Goal: Task Accomplishment & Management: Manage account settings

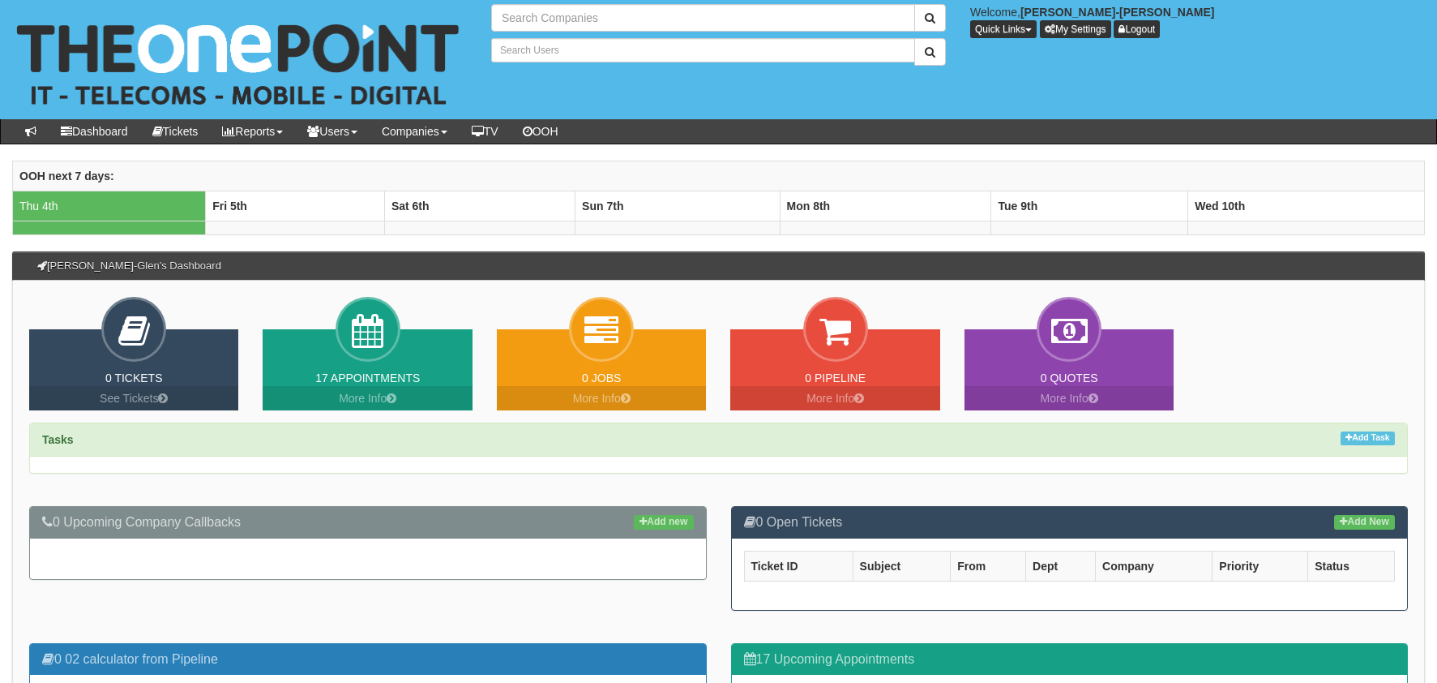
type input "Search Companies"
type input "Search Users"
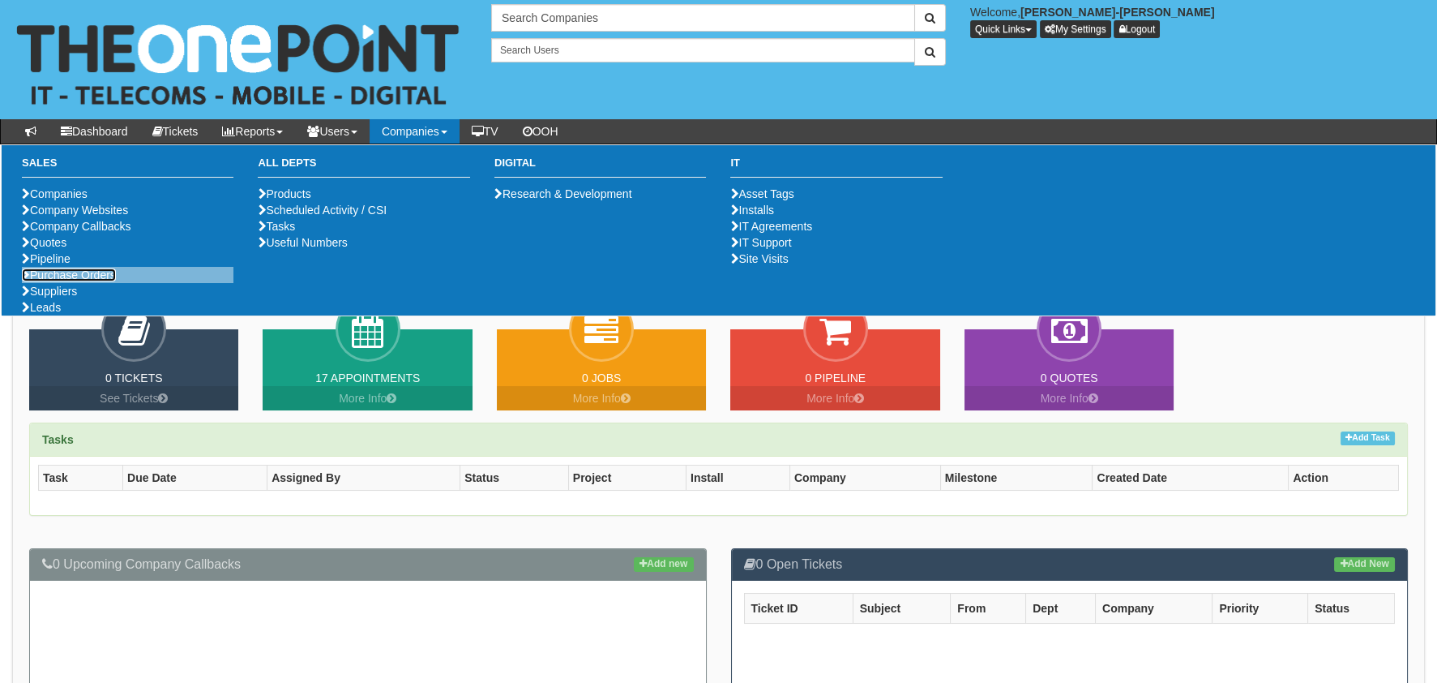
click at [107, 281] on link "Purchase Orders" at bounding box center [69, 274] width 94 height 13
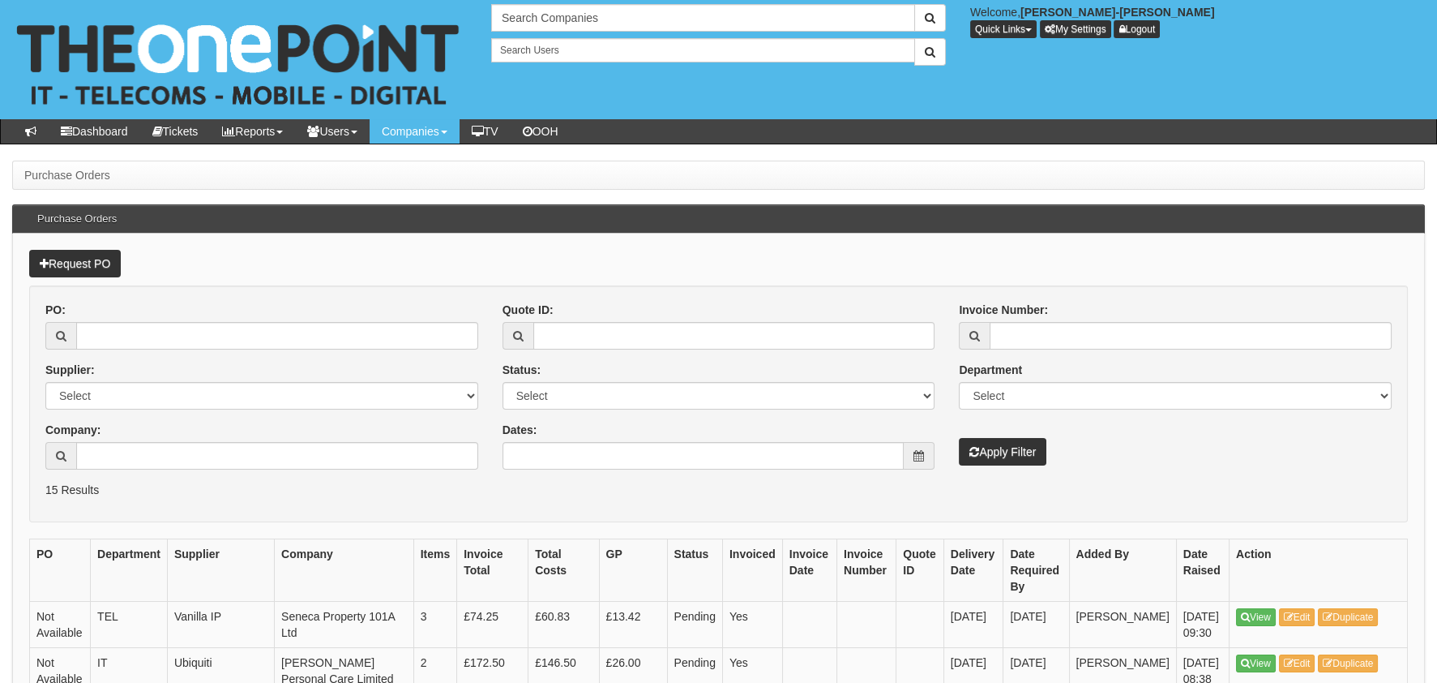
click at [180, 320] on div "PO:" at bounding box center [261, 326] width 433 height 48
drag, startPoint x: 184, startPoint y: 328, endPoint x: 320, endPoint y: 328, distance: 136.2
click at [183, 328] on input "PO:" at bounding box center [277, 336] width 402 height 28
paste input "19055"
type input "19055"
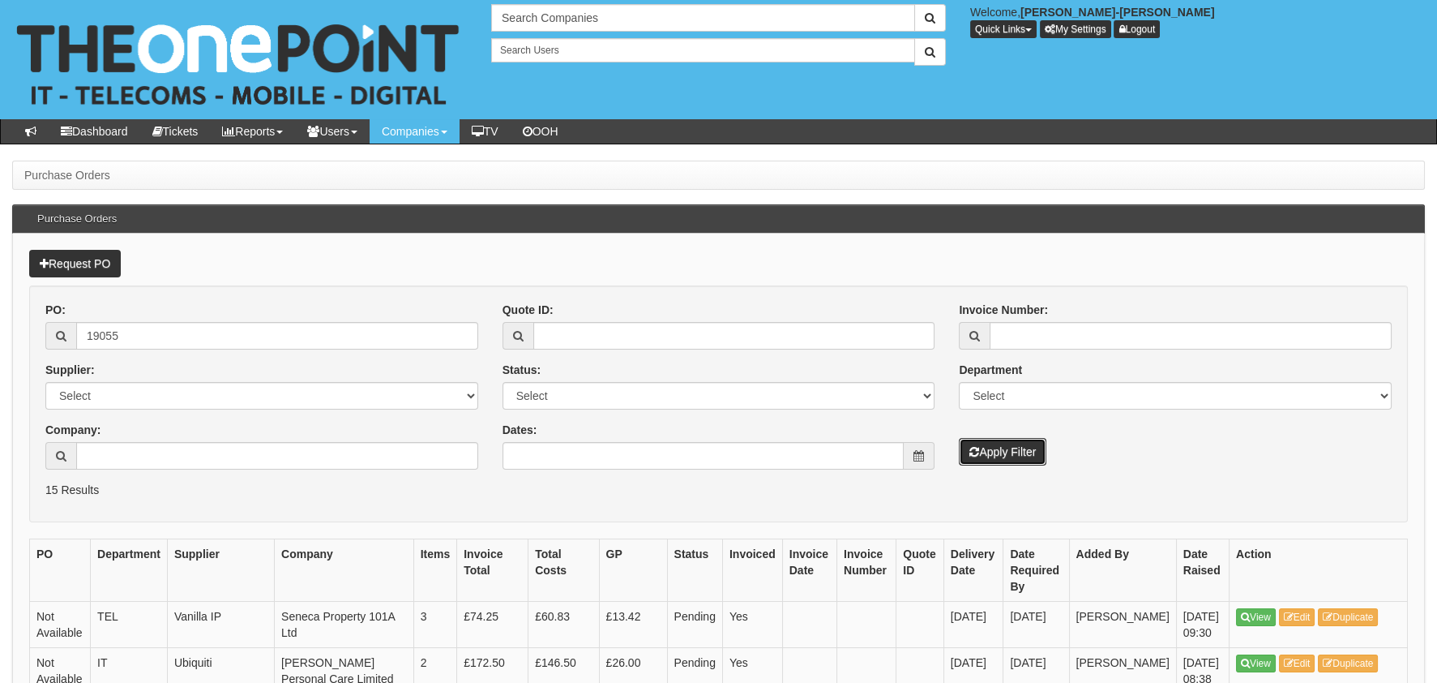
click at [1003, 451] on button "Apply Filter" at bounding box center [1003, 452] width 88 height 28
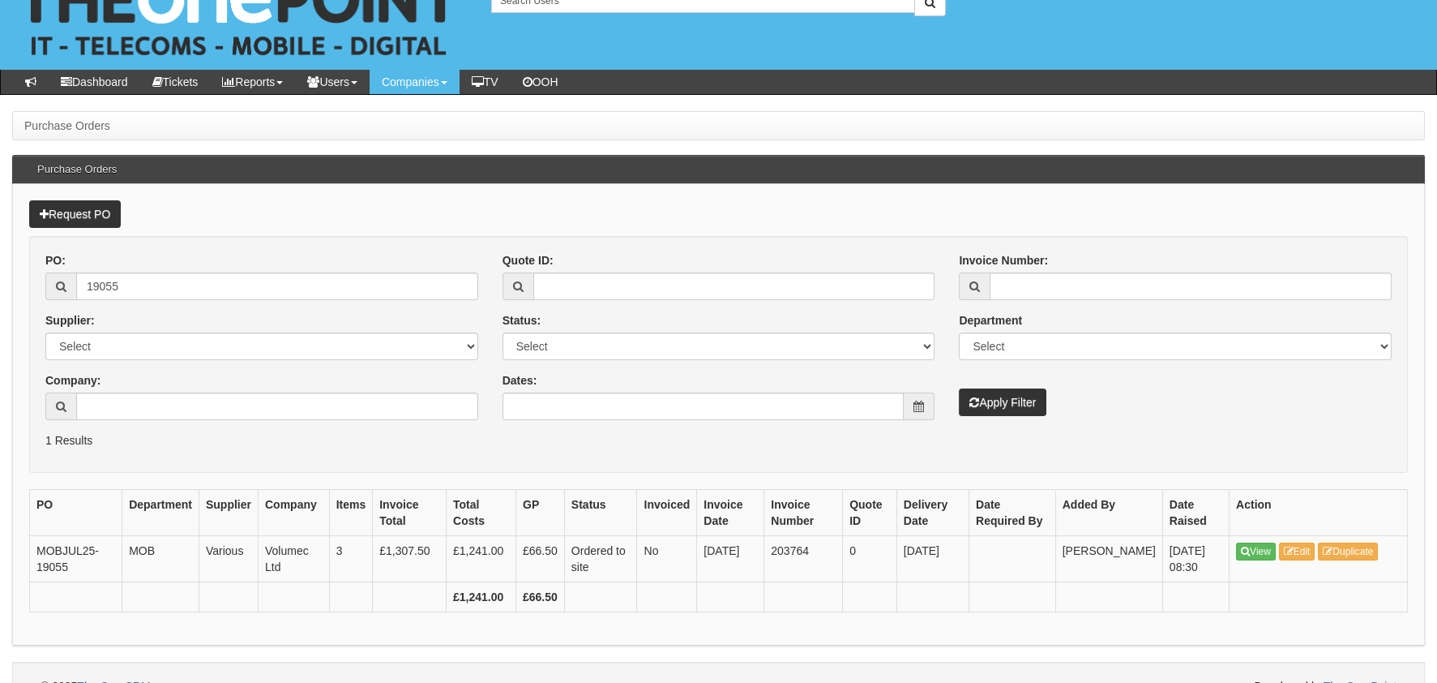
scroll to position [75, 0]
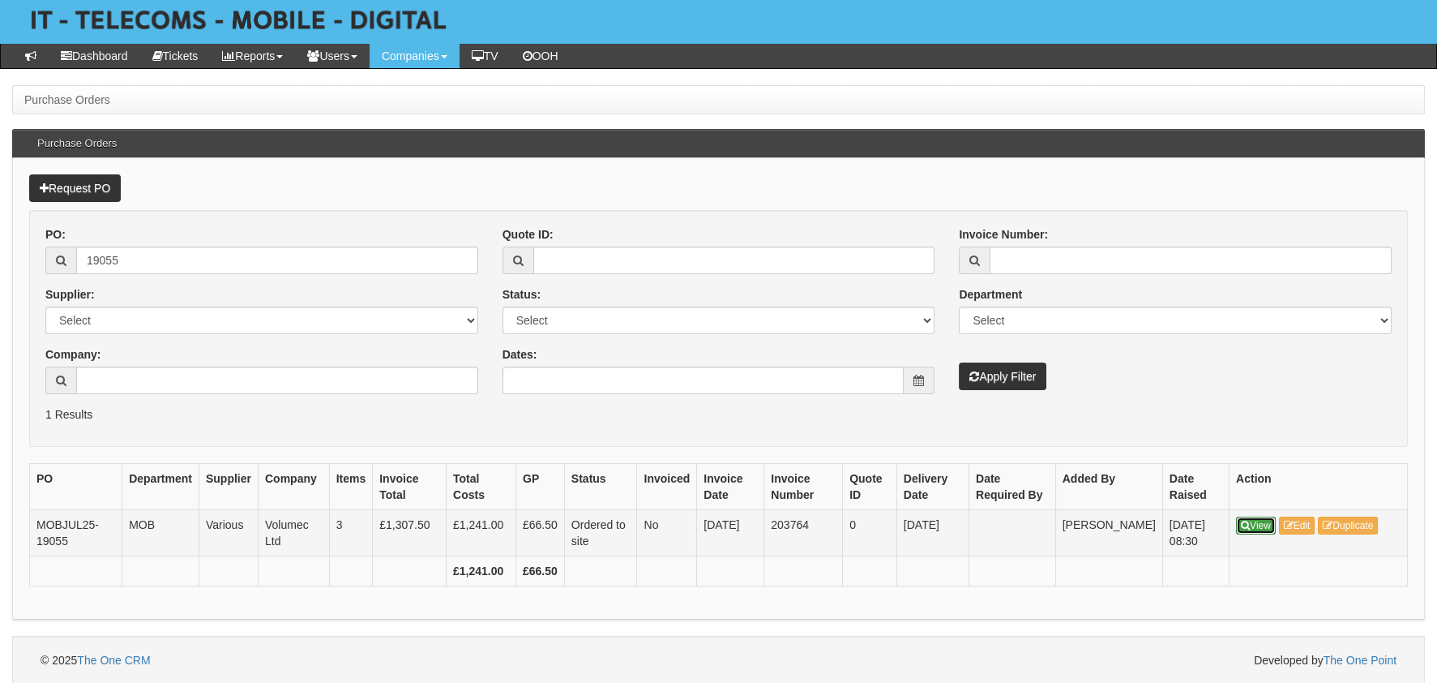
click at [1264, 526] on link "View" at bounding box center [1256, 525] width 40 height 18
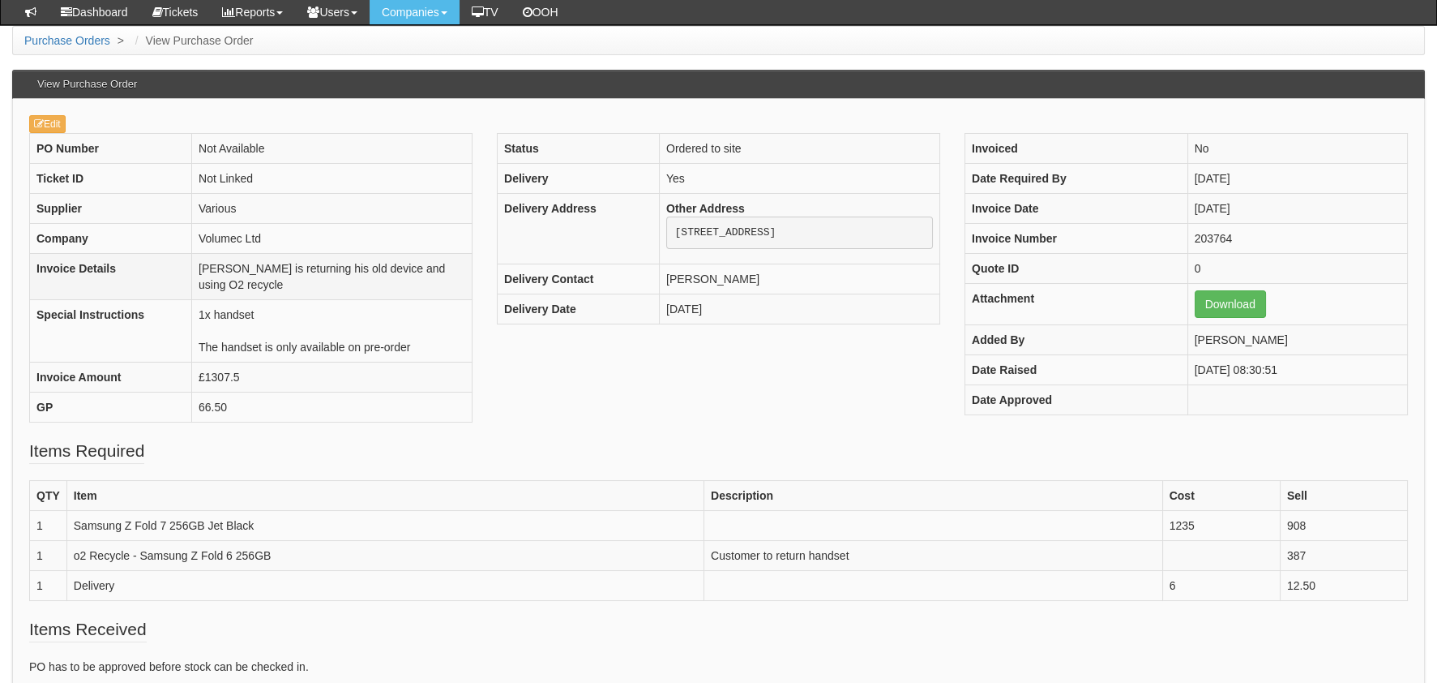
scroll to position [80, 0]
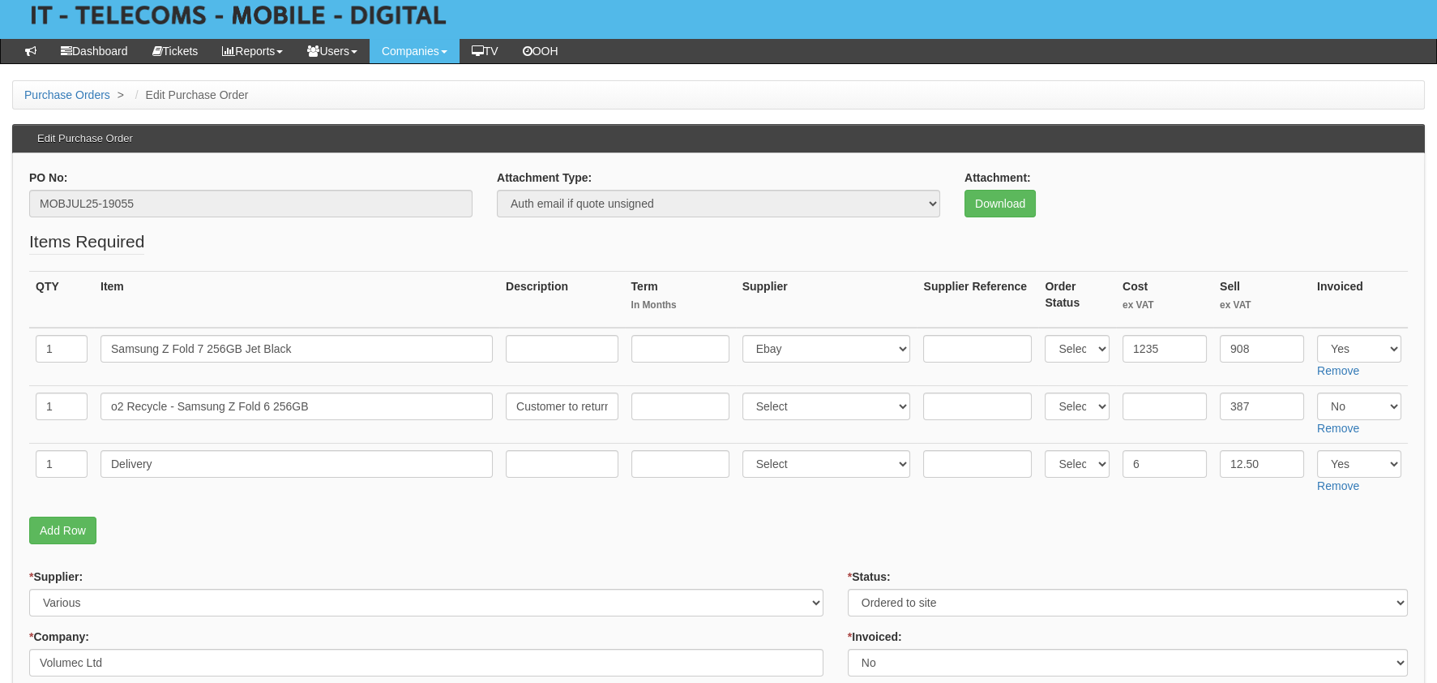
scroll to position [80, 0]
click at [79, 533] on link "Add Row" at bounding box center [62, 530] width 67 height 28
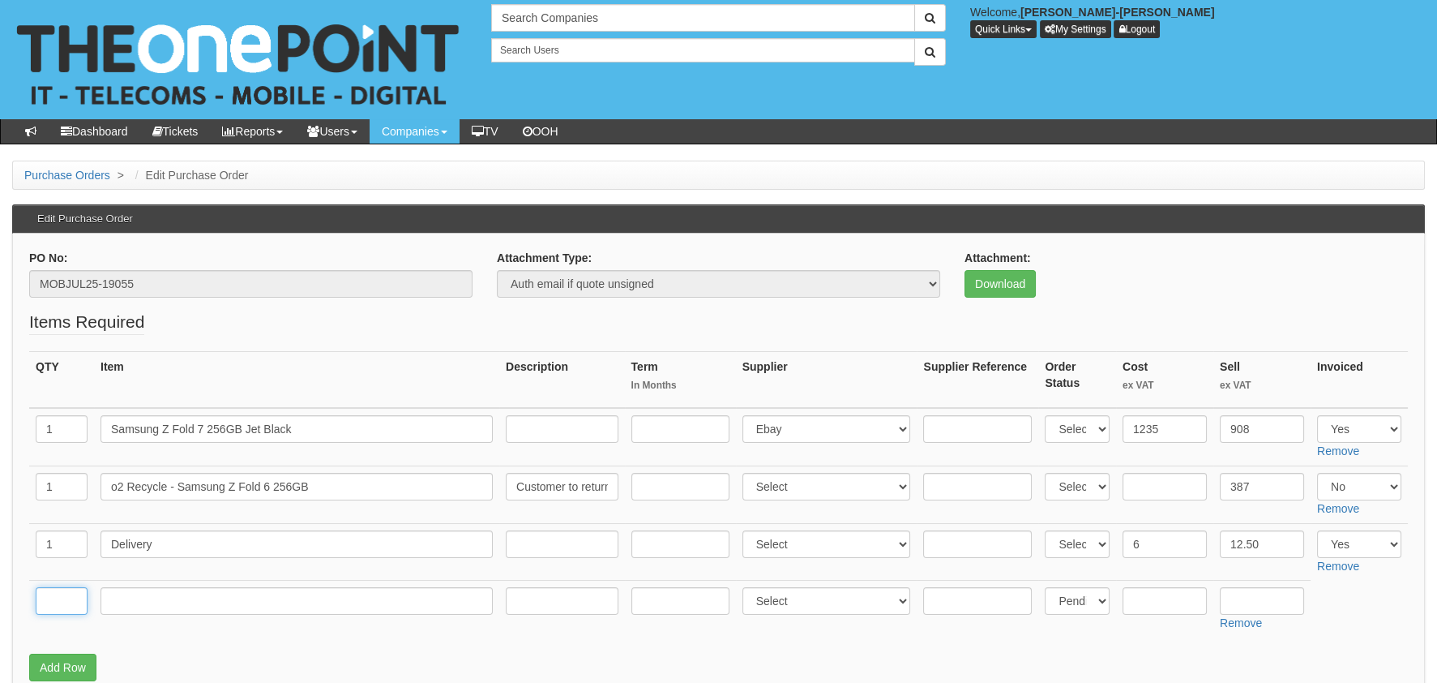
click at [62, 605] on input "text" at bounding box center [62, 601] width 52 height 28
type input "1"
click at [156, 601] on input "text" at bounding box center [297, 601] width 392 height 28
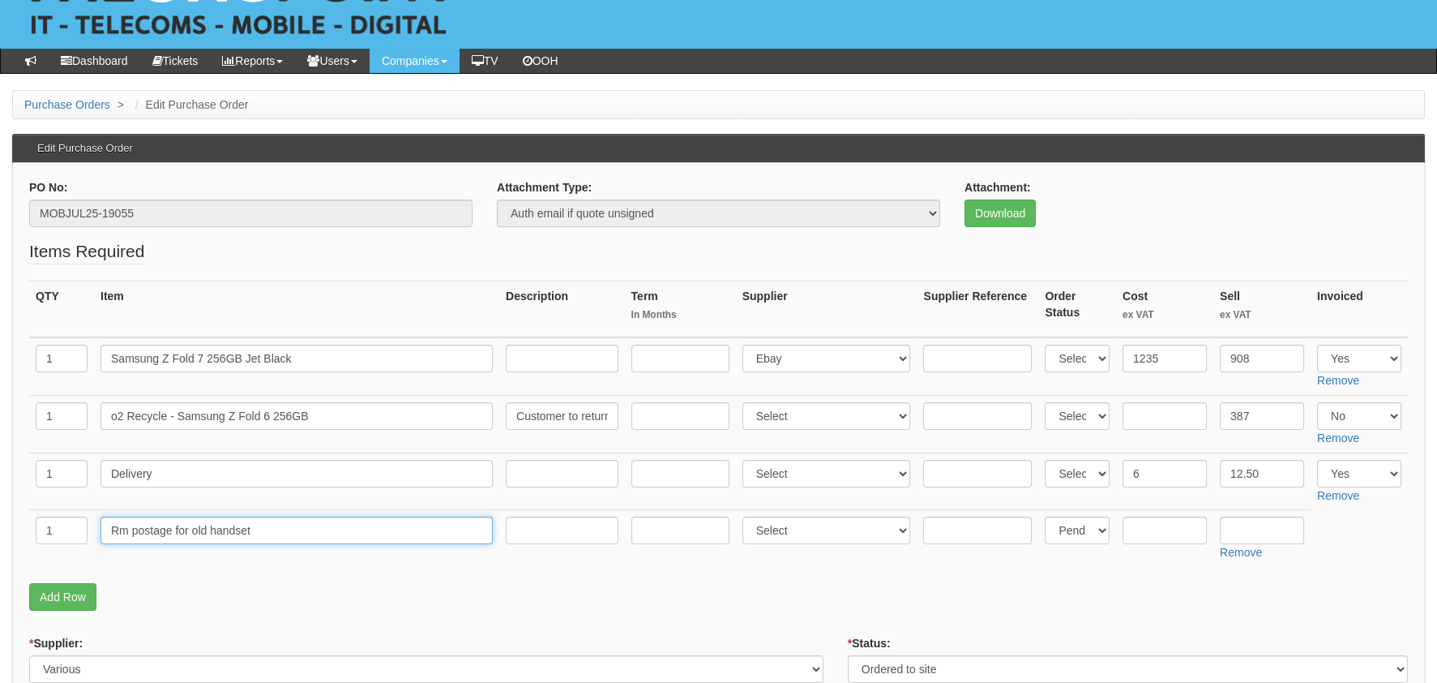
scroll to position [161, 0]
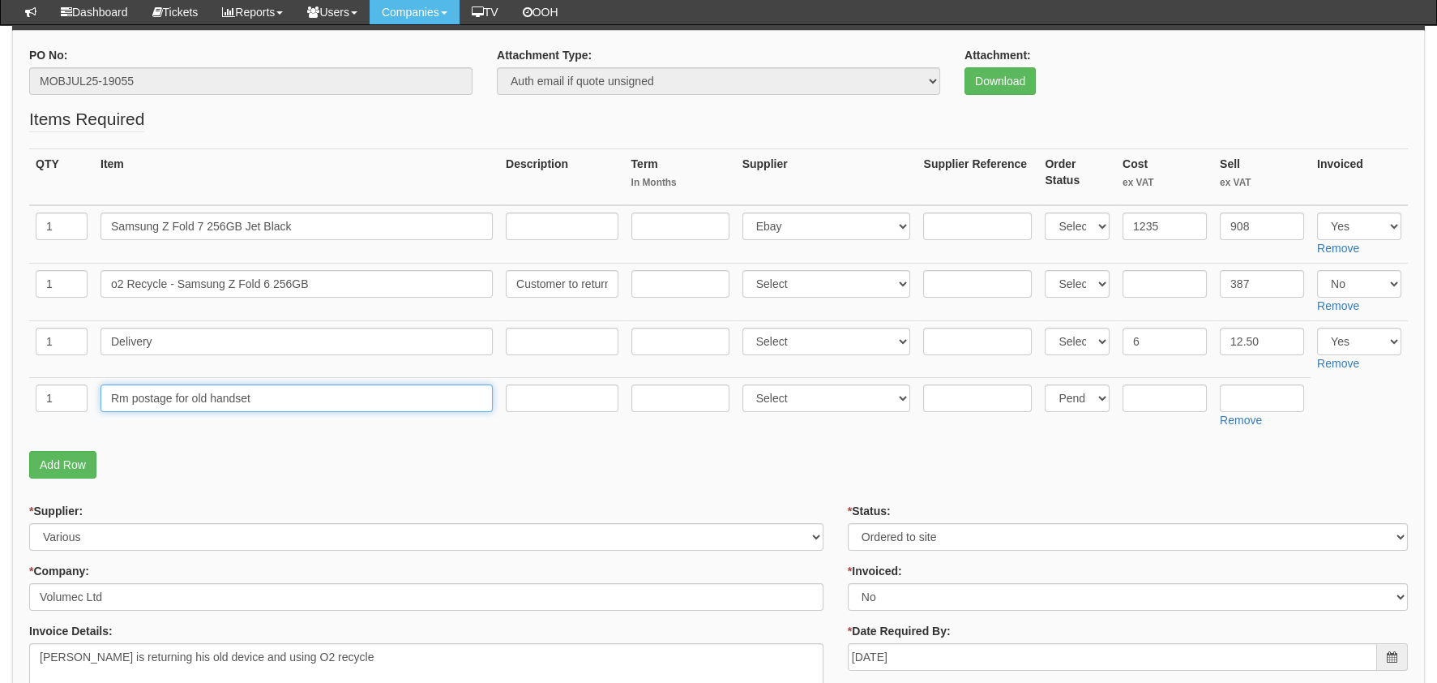
type input "Rm postage for old handset"
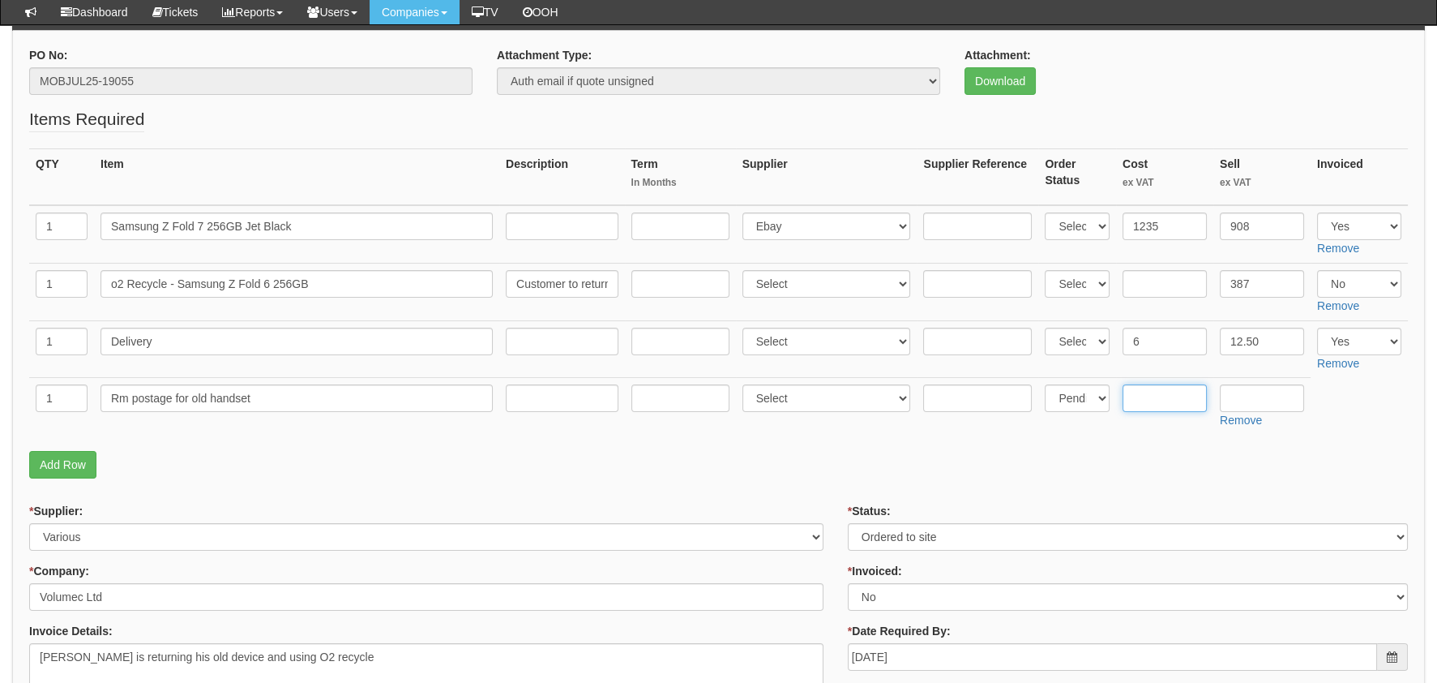
click at [1166, 392] on input "text" at bounding box center [1165, 398] width 84 height 28
click at [1171, 405] on input "text" at bounding box center [1165, 398] width 84 height 28
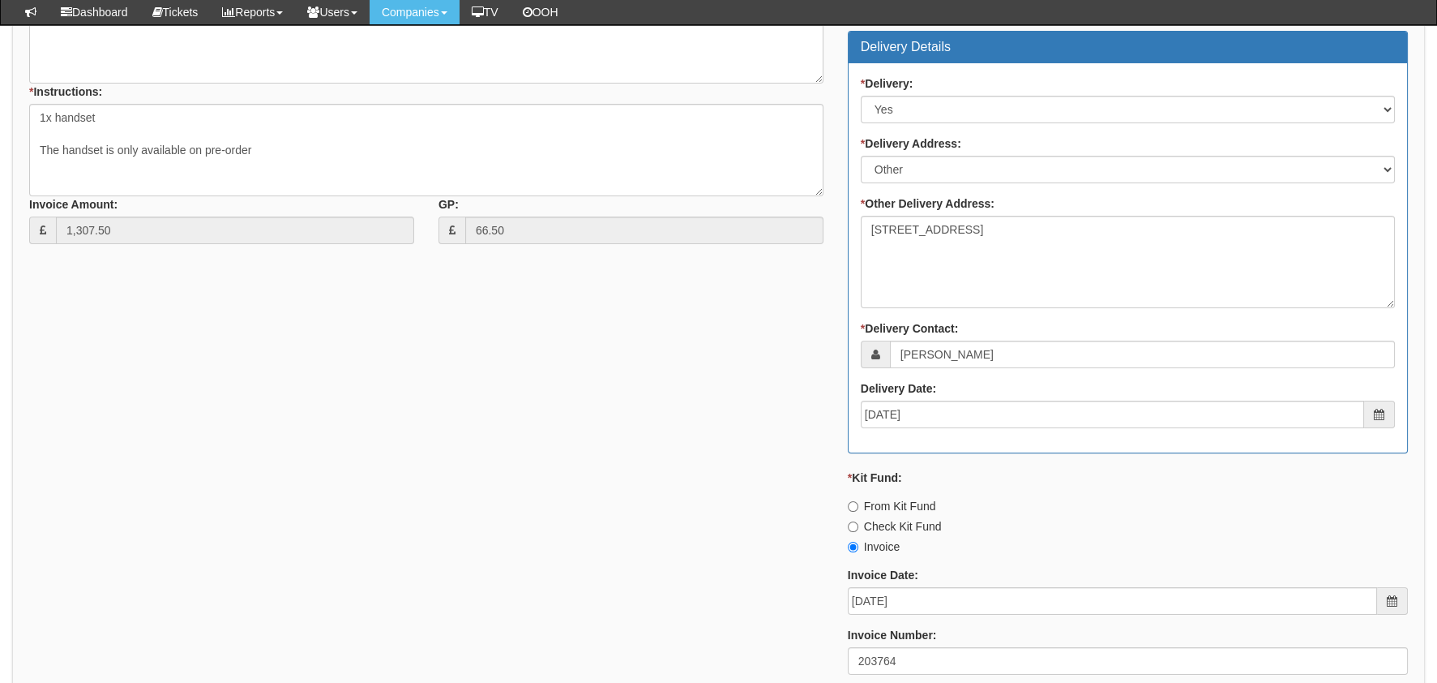
scroll to position [1051, 0]
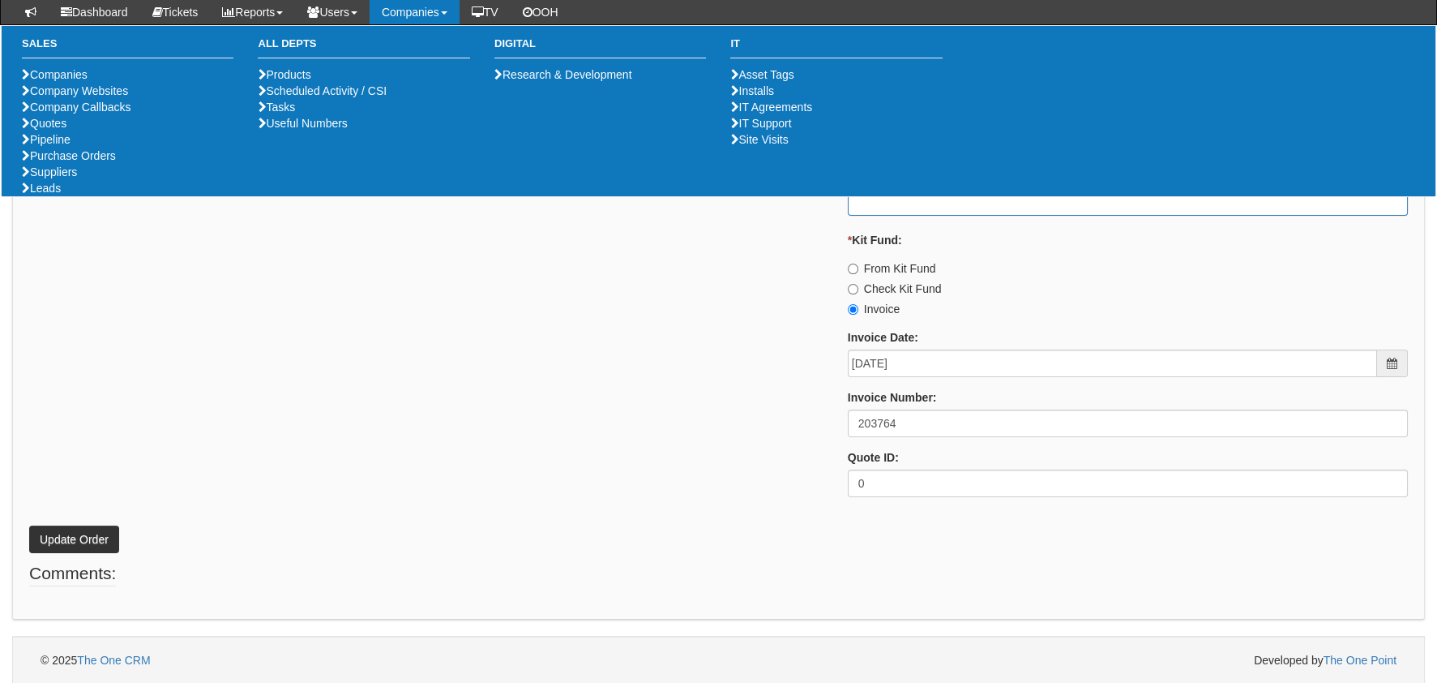
type input "3.45"
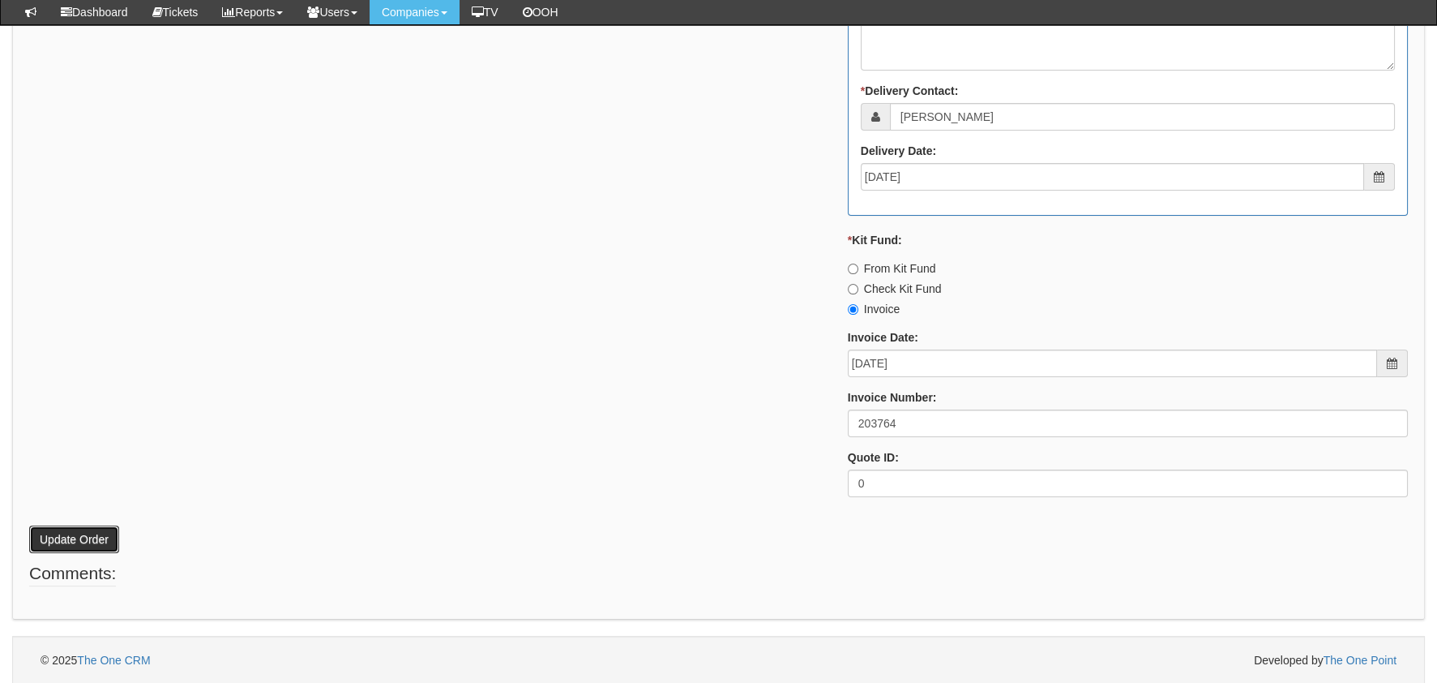
click at [69, 535] on button "Update Order" at bounding box center [74, 539] width 90 height 28
